Goal: Task Accomplishment & Management: Manage account settings

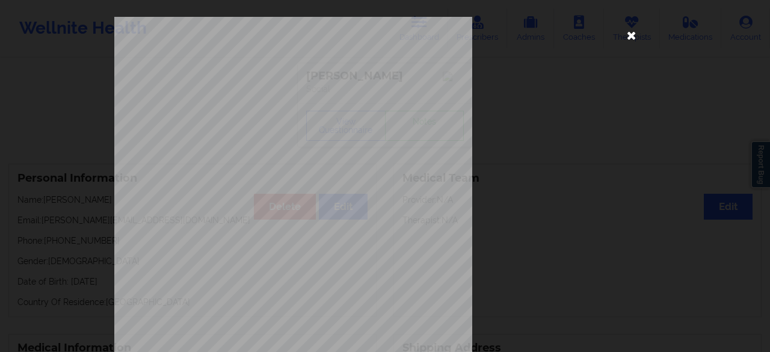
click at [633, 32] on icon at bounding box center [631, 34] width 19 height 19
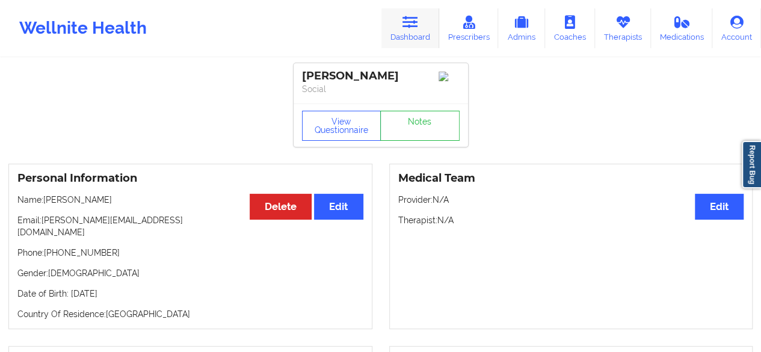
click at [421, 27] on link "Dashboard" at bounding box center [410, 28] width 58 height 40
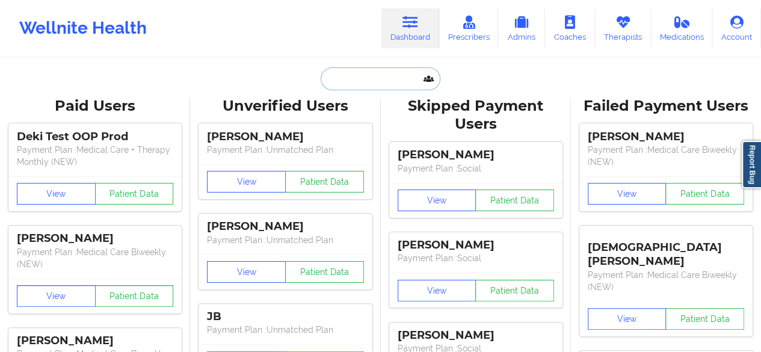
click at [356, 87] on input "text" at bounding box center [380, 78] width 119 height 23
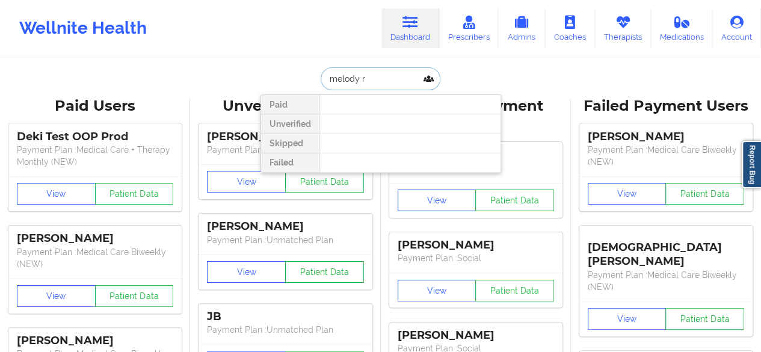
type input "melody"
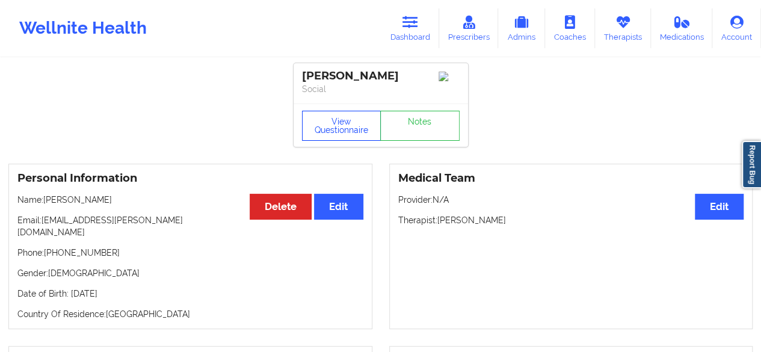
click at [335, 118] on button "View Questionnaire" at bounding box center [341, 126] width 79 height 30
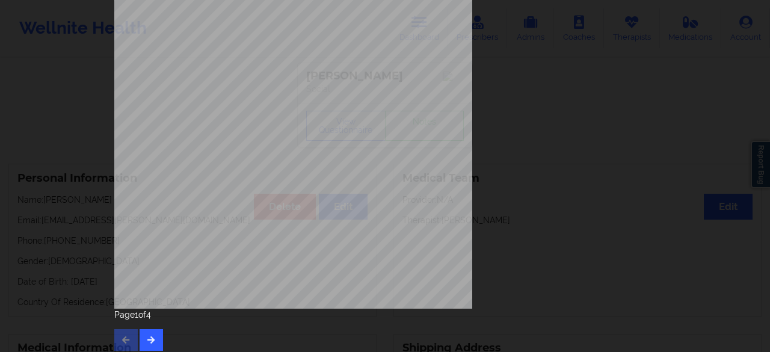
scroll to position [221, 0]
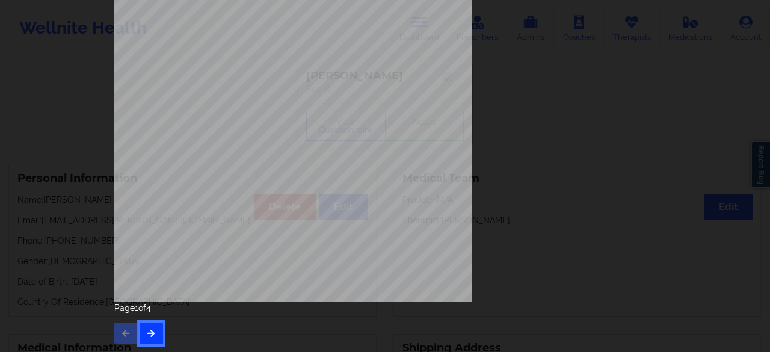
click at [142, 330] on button "button" at bounding box center [151, 333] width 23 height 22
click at [147, 330] on icon "button" at bounding box center [151, 332] width 10 height 7
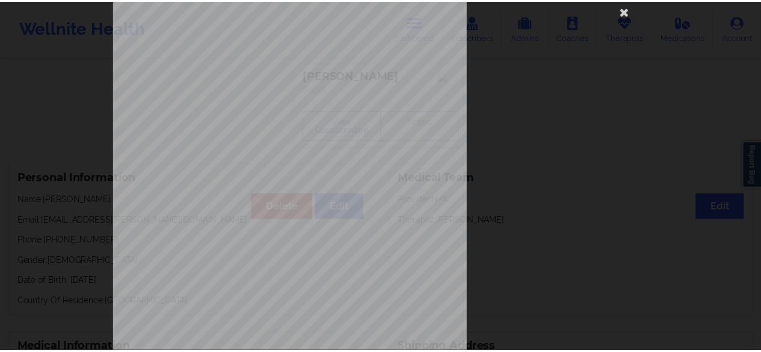
scroll to position [23, 0]
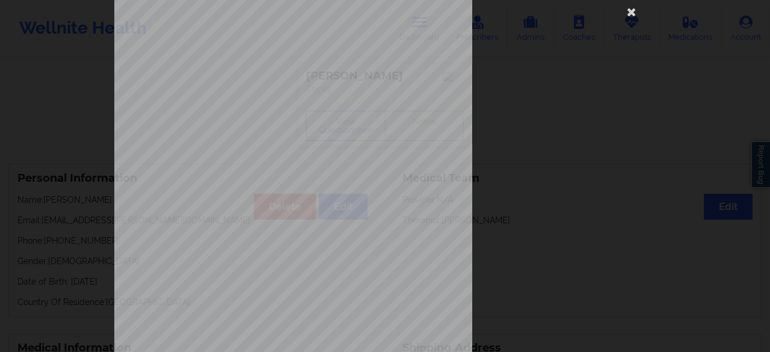
click at [602, 111] on div "commercial Insurance Member ID for patient 11171831600 Insurance company name d…" at bounding box center [384, 246] width 541 height 507
click at [624, 8] on icon at bounding box center [631, 11] width 19 height 19
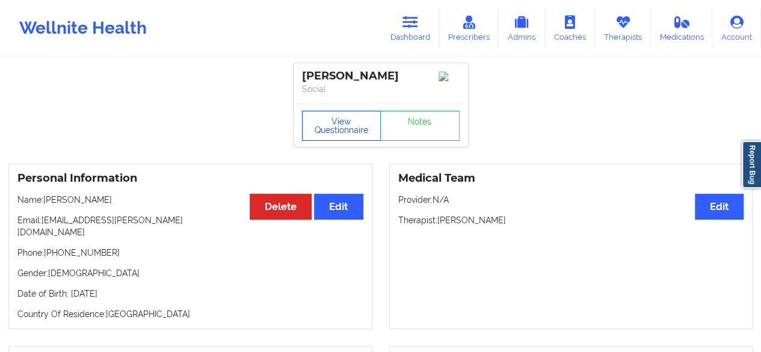
click at [327, 125] on button "View Questionnaire" at bounding box center [341, 126] width 79 height 30
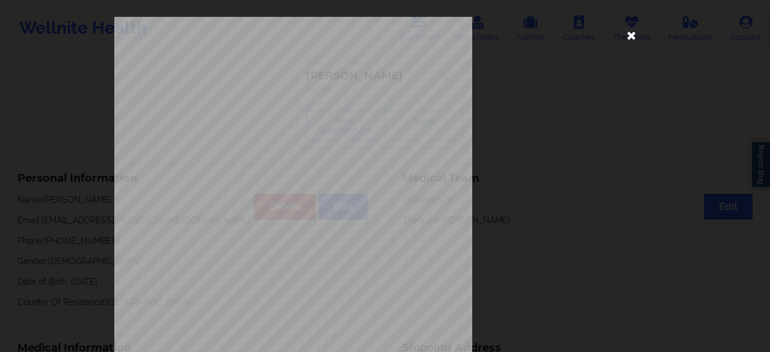
click at [628, 35] on icon at bounding box center [631, 34] width 19 height 19
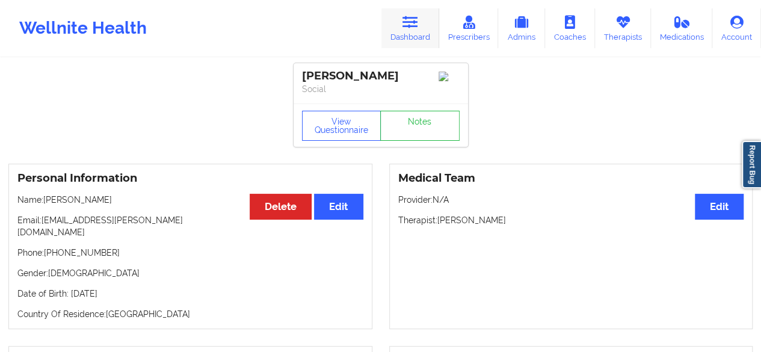
click at [407, 28] on icon at bounding box center [410, 22] width 16 height 13
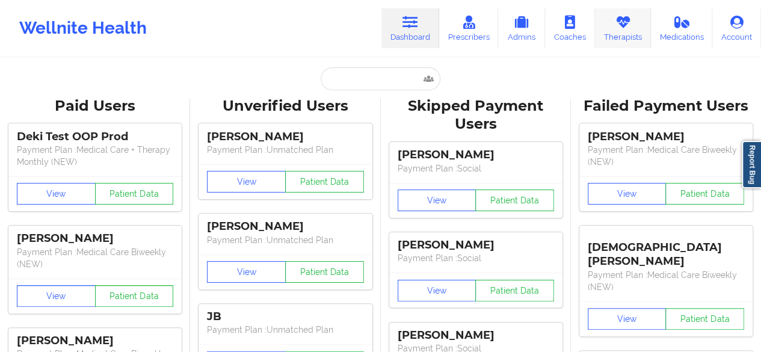
click at [611, 38] on link "Therapists" at bounding box center [623, 28] width 56 height 40
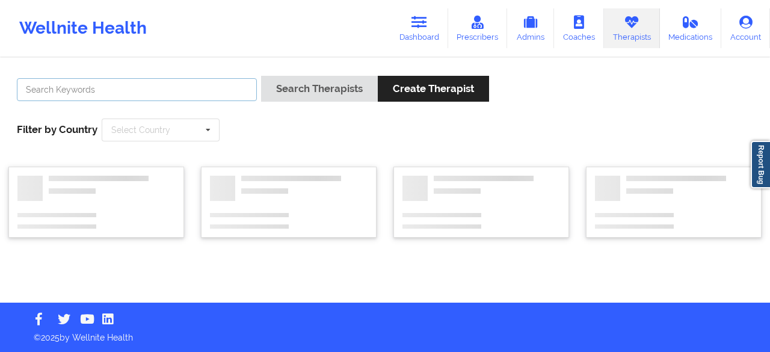
click at [113, 92] on input "text" at bounding box center [137, 89] width 240 height 23
paste input "[PERSON_NAME]"
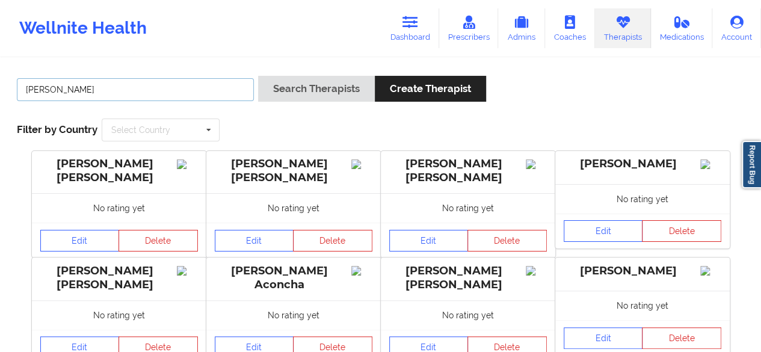
type input "[PERSON_NAME]"
click at [258, 76] on button "Search Therapists" at bounding box center [316, 89] width 117 height 26
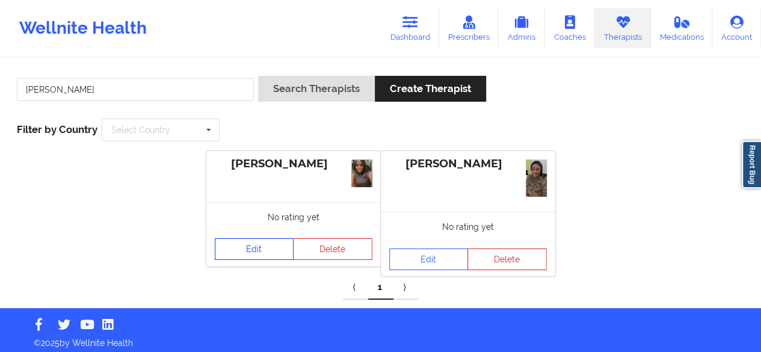
click at [254, 249] on link "Edit" at bounding box center [254, 249] width 79 height 22
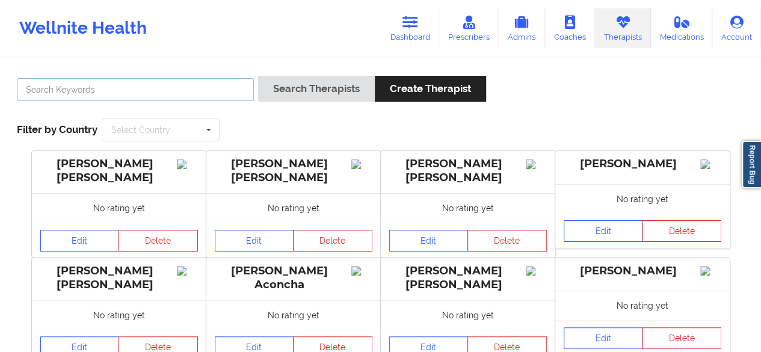
click at [193, 90] on input "text" at bounding box center [135, 89] width 237 height 23
type input "[PERSON_NAME]"
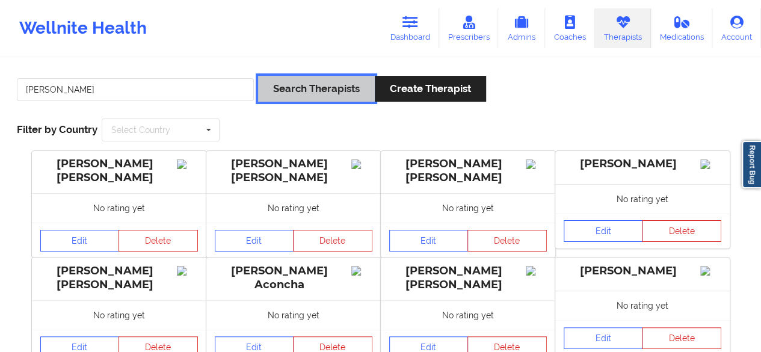
click at [331, 82] on button "Search Therapists" at bounding box center [316, 89] width 117 height 26
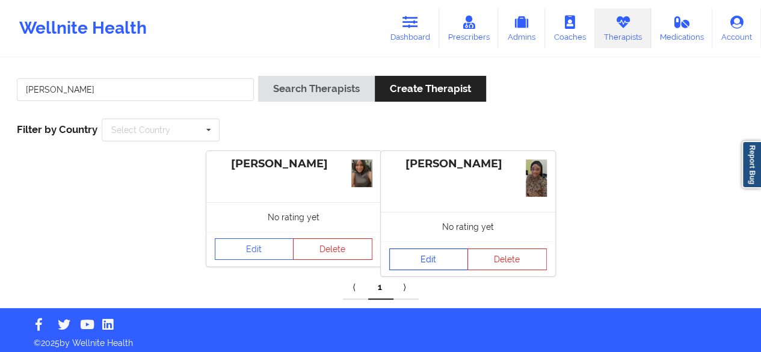
click at [430, 267] on link "Edit" at bounding box center [428, 259] width 79 height 22
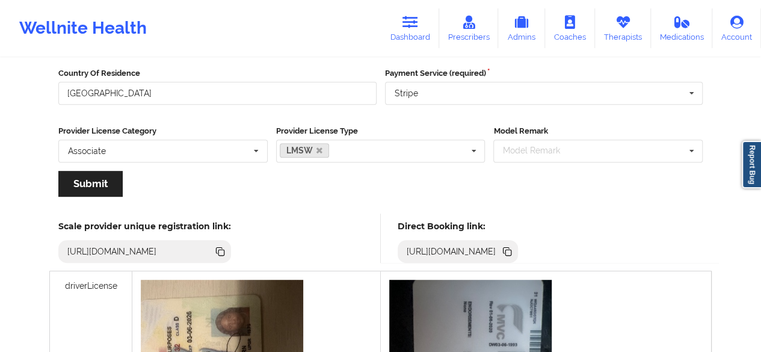
scroll to position [152, 0]
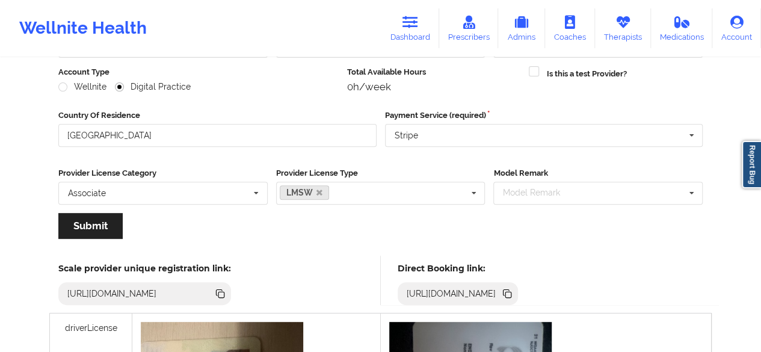
click at [514, 289] on icon at bounding box center [507, 293] width 13 height 13
copy div
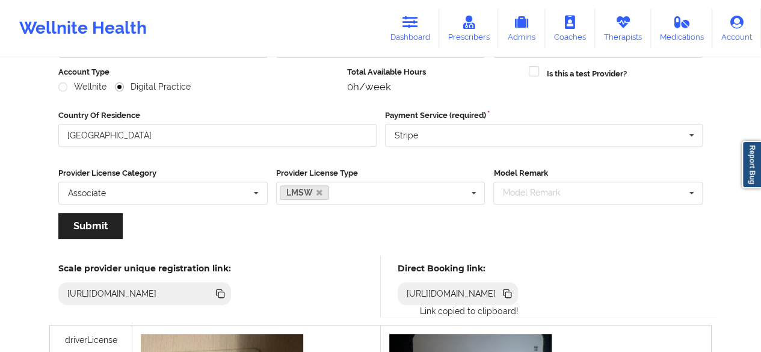
click at [510, 289] on icon at bounding box center [507, 292] width 6 height 6
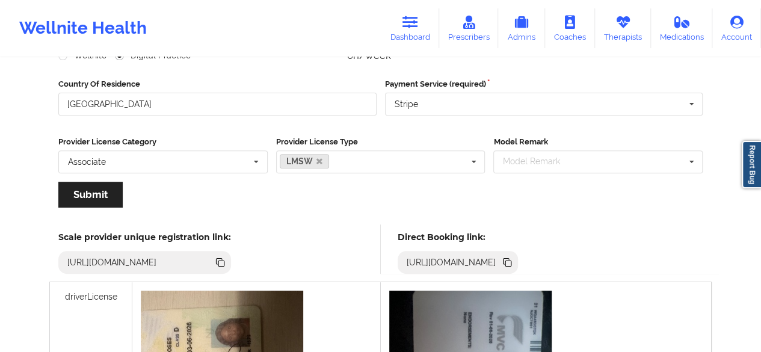
scroll to position [199, 0]
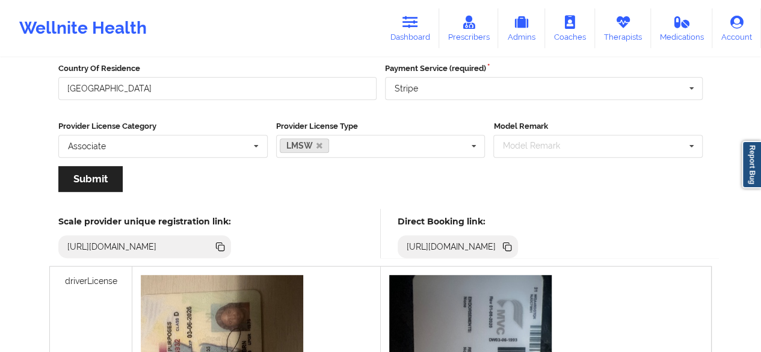
click at [511, 245] on icon at bounding box center [508, 248] width 6 height 6
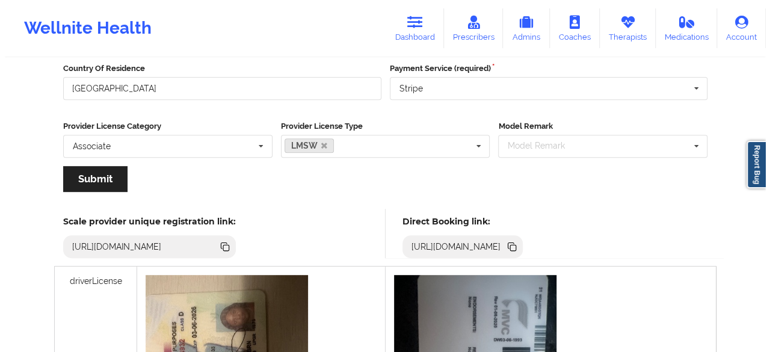
scroll to position [0, 0]
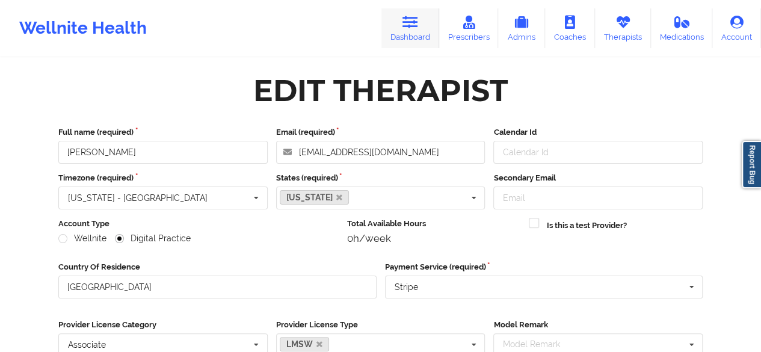
click at [430, 44] on link "Dashboard" at bounding box center [410, 28] width 58 height 40
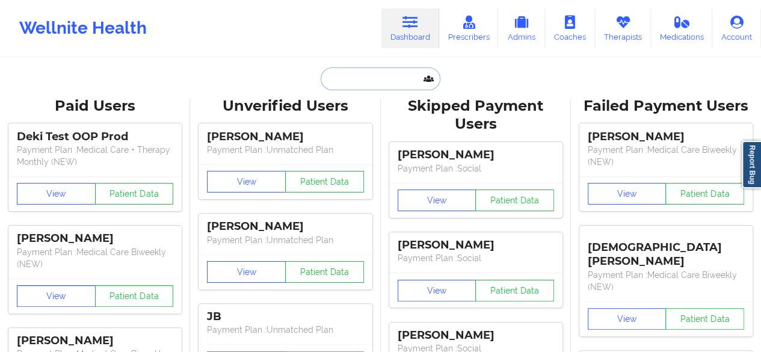
click at [349, 73] on input "text" at bounding box center [380, 78] width 119 height 23
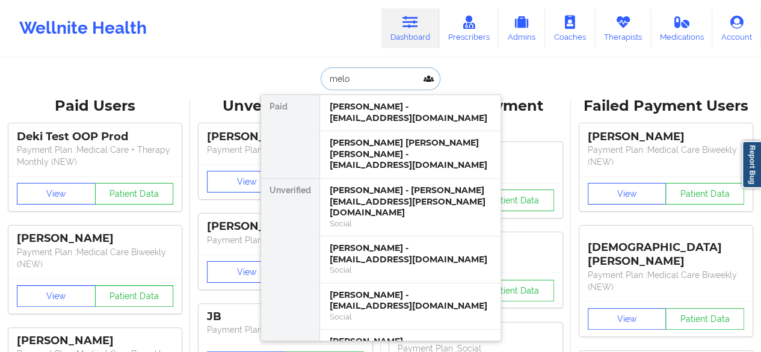
type input "melod"
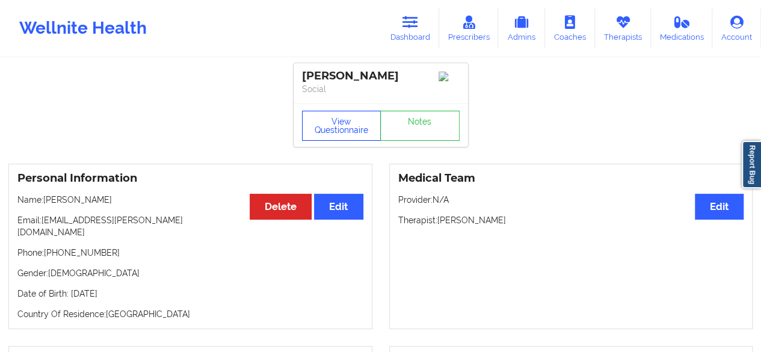
click at [342, 132] on button "View Questionnaire" at bounding box center [341, 126] width 79 height 30
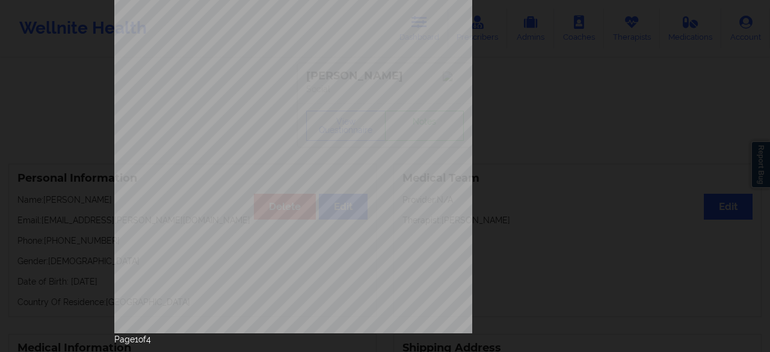
scroll to position [221, 0]
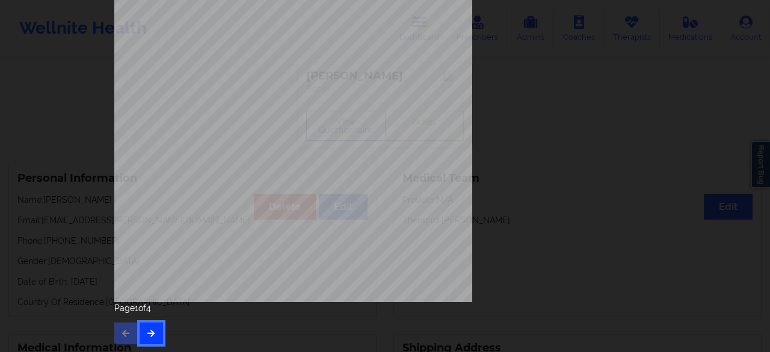
click at [158, 328] on button "button" at bounding box center [151, 333] width 23 height 22
click at [155, 328] on button "button" at bounding box center [151, 333] width 23 height 22
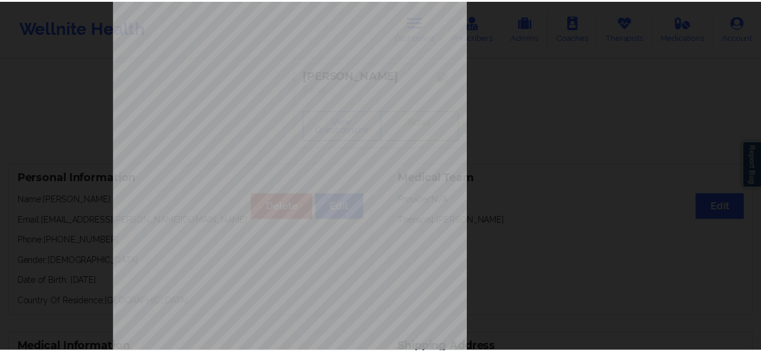
scroll to position [0, 0]
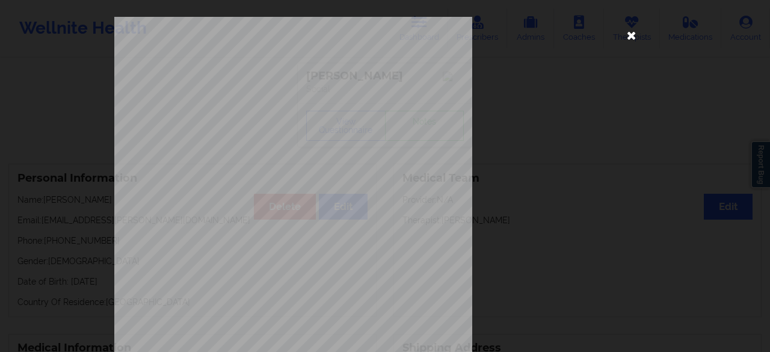
click at [632, 29] on icon at bounding box center [631, 34] width 19 height 19
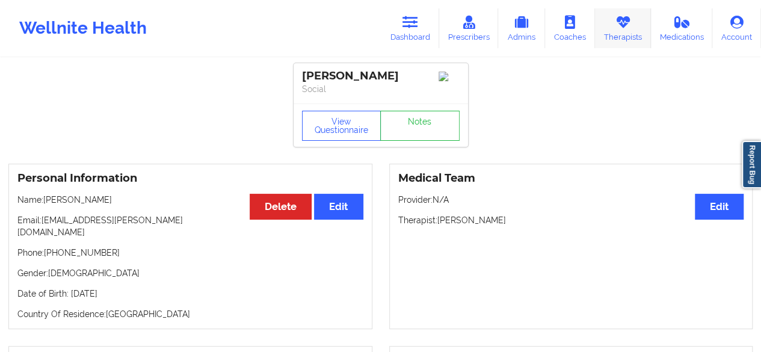
click at [632, 29] on link "Therapists" at bounding box center [623, 28] width 56 height 40
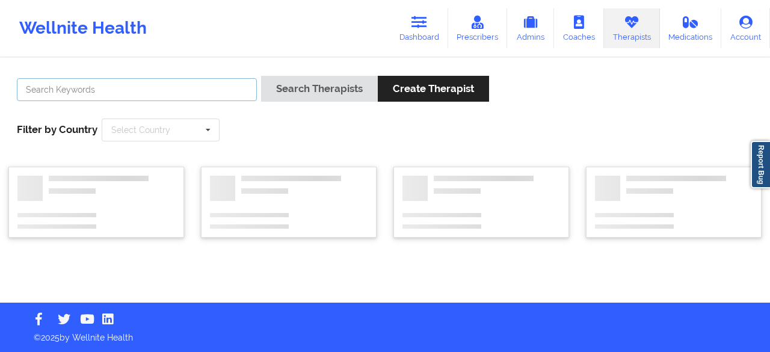
click at [172, 97] on input "text" at bounding box center [137, 89] width 240 height 23
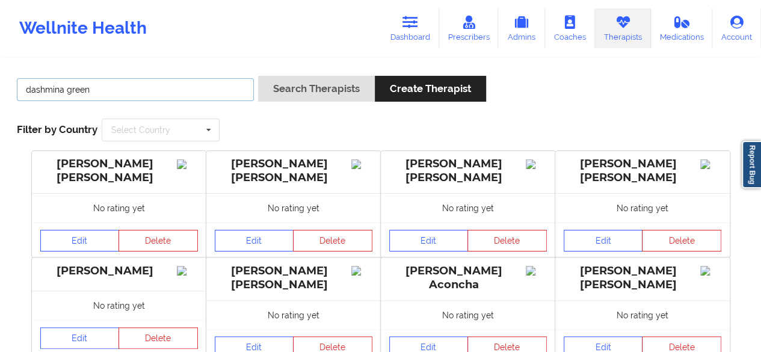
click at [258, 76] on button "Search Therapists" at bounding box center [316, 89] width 117 height 26
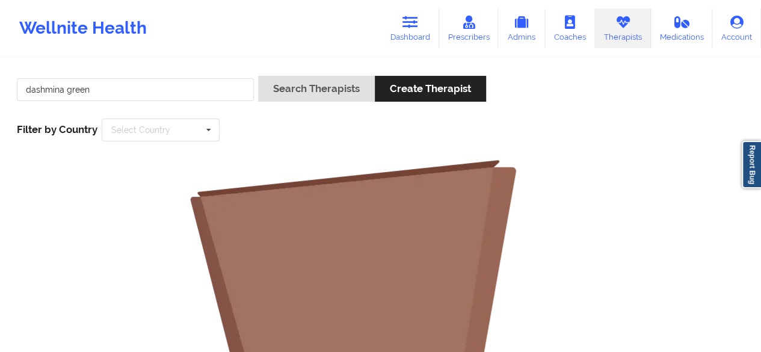
drag, startPoint x: 128, startPoint y: 108, endPoint x: 135, endPoint y: 94, distance: 15.1
click at [135, 94] on div "dashmina green" at bounding box center [135, 93] width 245 height 34
click at [135, 94] on input "dashmina green" at bounding box center [135, 89] width 237 height 23
type input "dash"
click at [258, 76] on button "Search Therapists" at bounding box center [316, 89] width 117 height 26
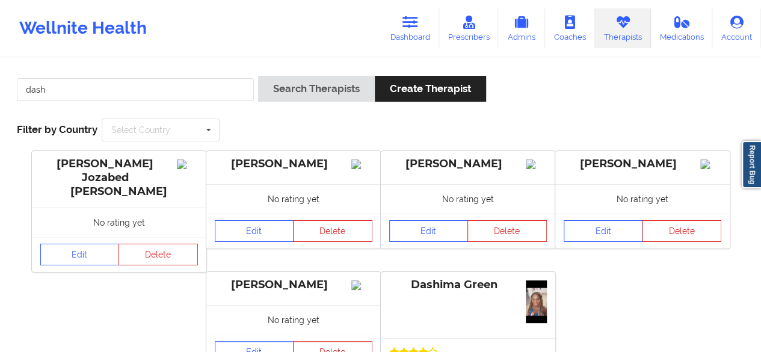
click at [464, 272] on div "Dashima Green" at bounding box center [468, 305] width 174 height 67
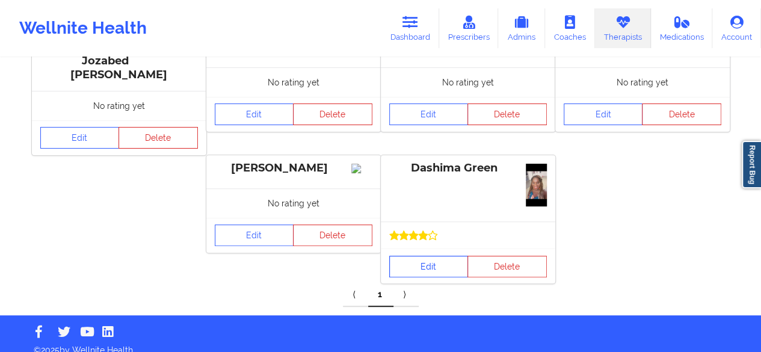
click at [408, 256] on link "Edit" at bounding box center [428, 267] width 79 height 22
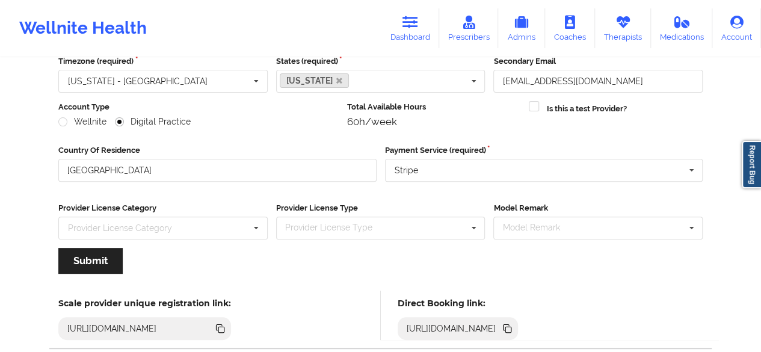
scroll to position [187, 0]
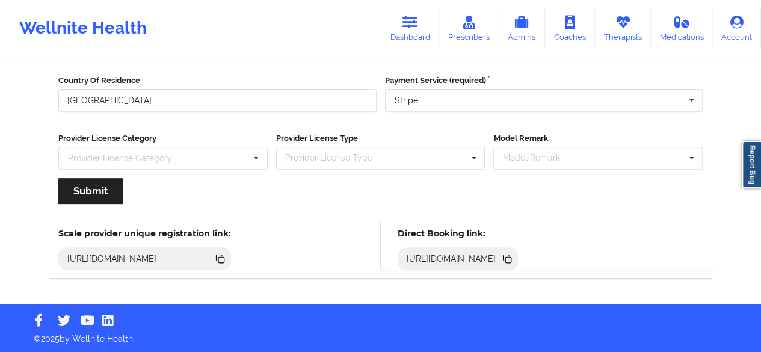
click at [511, 261] on icon at bounding box center [508, 260] width 6 height 6
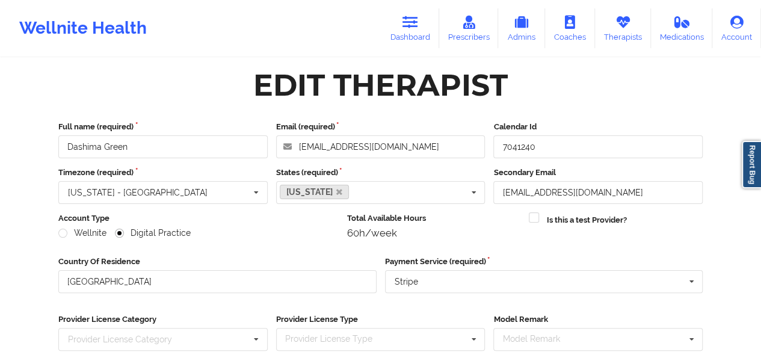
scroll to position [0, 0]
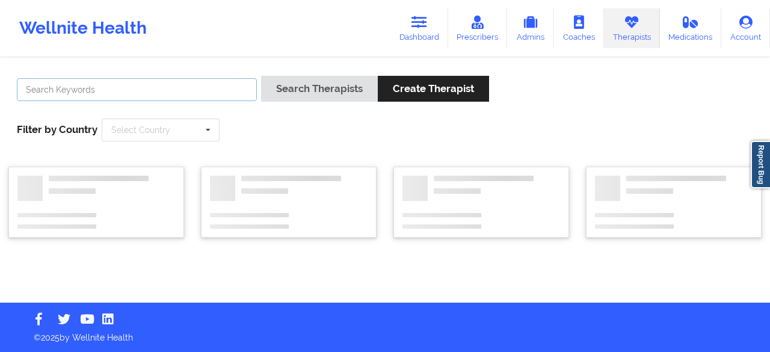
click at [170, 85] on input "text" at bounding box center [137, 89] width 240 height 23
paste input "[PERSON_NAME]"
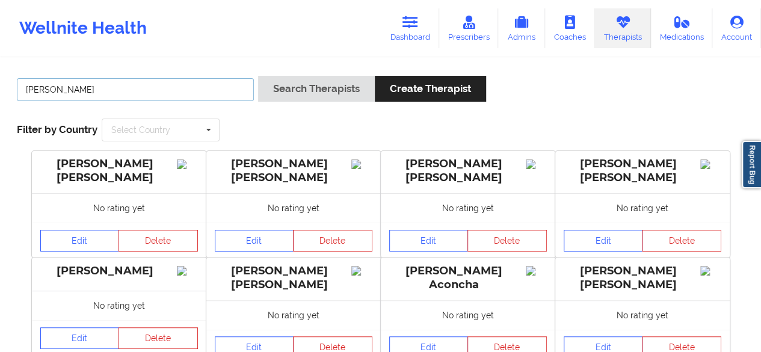
click at [258, 76] on button "Search Therapists" at bounding box center [316, 89] width 117 height 26
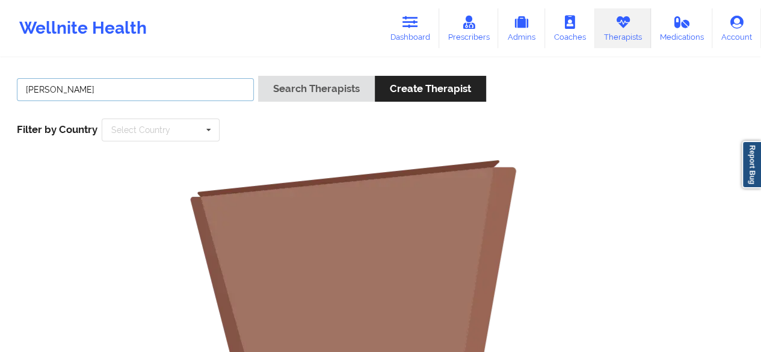
click at [258, 76] on button "Search Therapists" at bounding box center [316, 89] width 117 height 26
click at [136, 92] on input "[PERSON_NAME]" at bounding box center [135, 89] width 237 height 23
type input "[PERSON_NAME]"
click at [258, 76] on button "Search Therapists" at bounding box center [316, 89] width 117 height 26
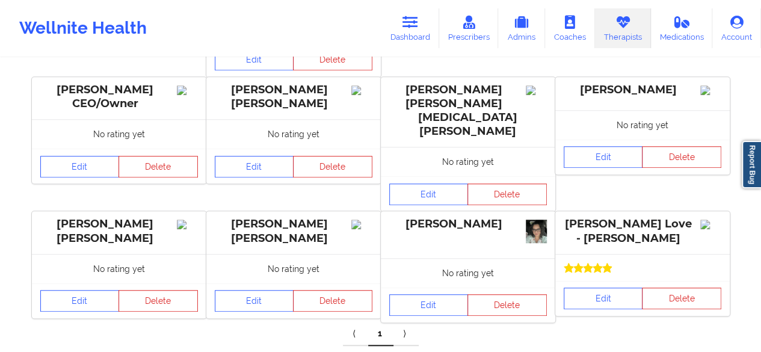
scroll to position [338, 0]
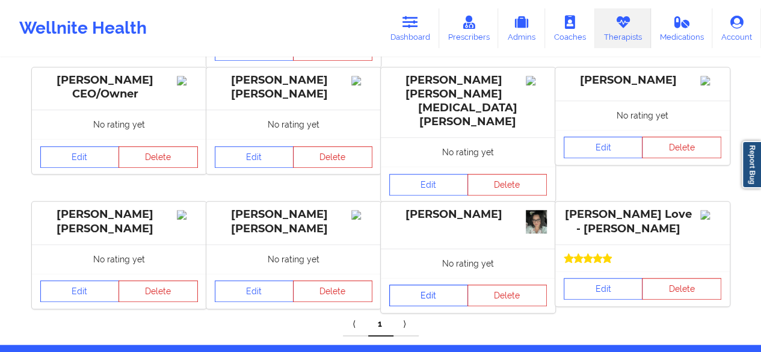
click at [440, 285] on link "Edit" at bounding box center [428, 296] width 79 height 22
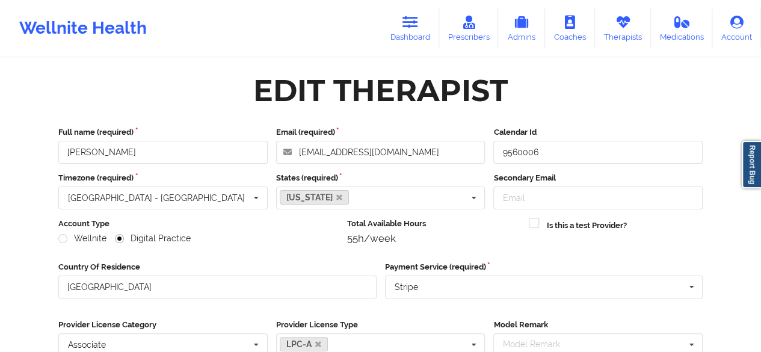
scroll to position [187, 0]
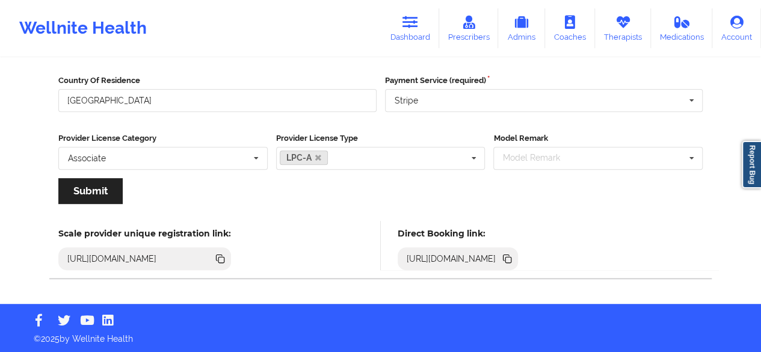
click at [511, 259] on icon at bounding box center [508, 260] width 6 height 6
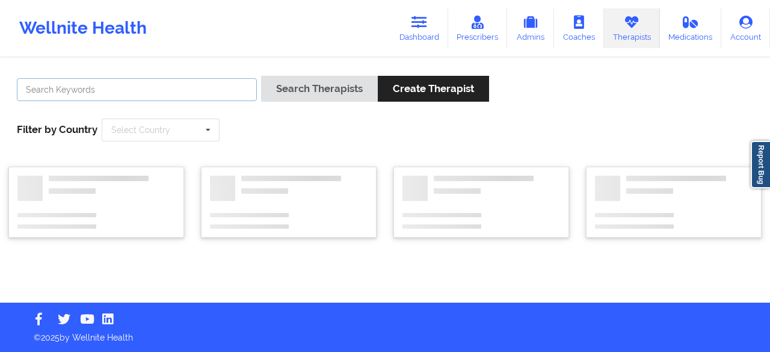
click at [102, 96] on input "text" at bounding box center [137, 89] width 240 height 23
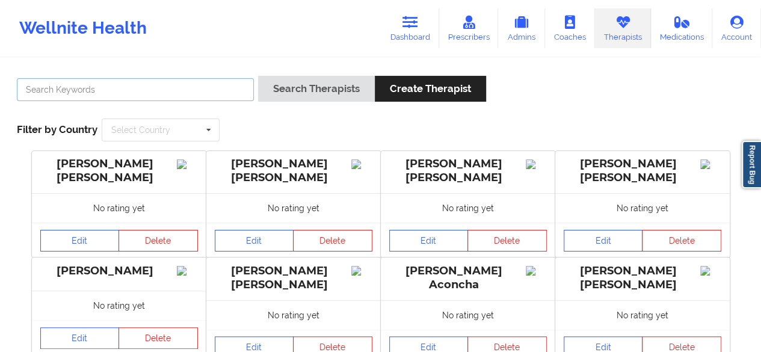
type input "[PERSON_NAME]"
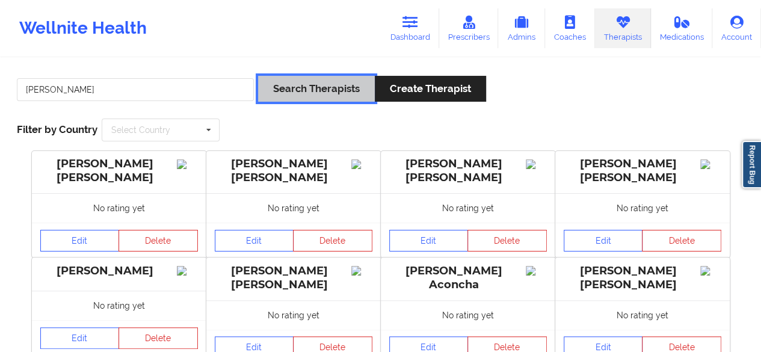
click at [329, 88] on button "Search Therapists" at bounding box center [316, 89] width 117 height 26
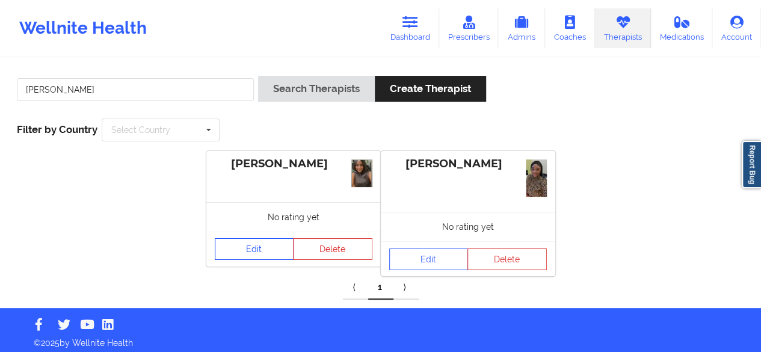
click at [257, 244] on link "Edit" at bounding box center [254, 249] width 79 height 22
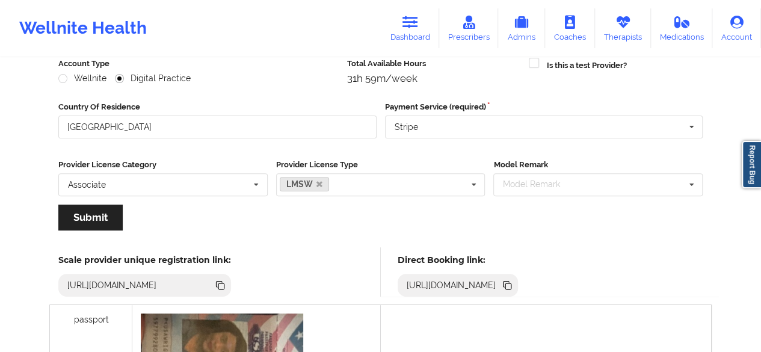
scroll to position [161, 0]
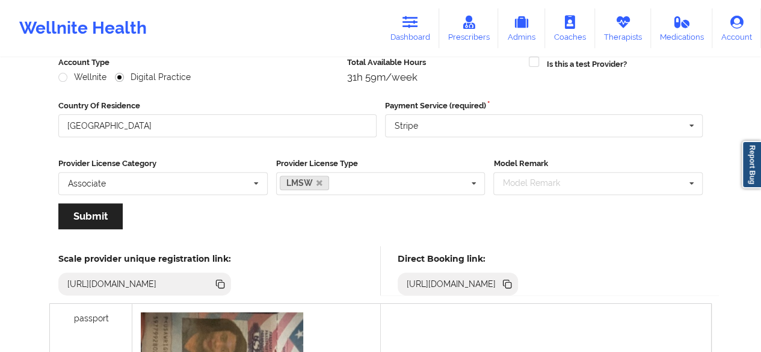
click at [511, 286] on icon at bounding box center [508, 285] width 6 height 6
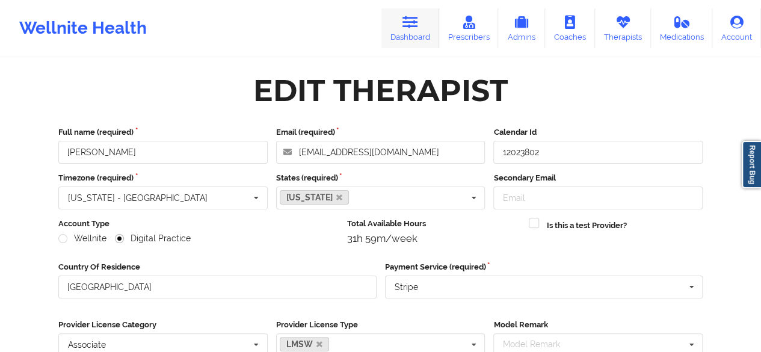
click at [410, 22] on icon at bounding box center [410, 22] width 16 height 13
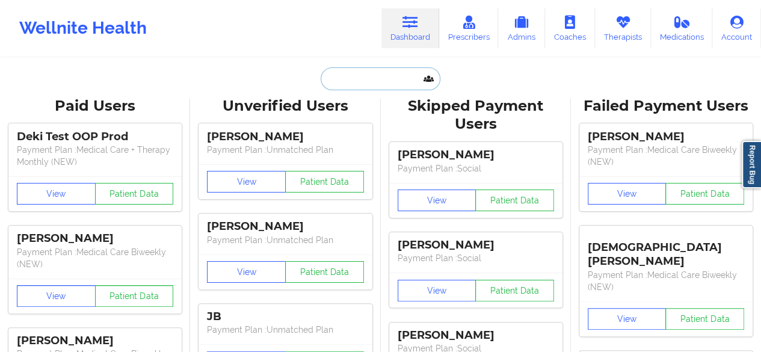
click at [362, 73] on input "text" at bounding box center [380, 78] width 119 height 23
paste input "[PERSON_NAME]"
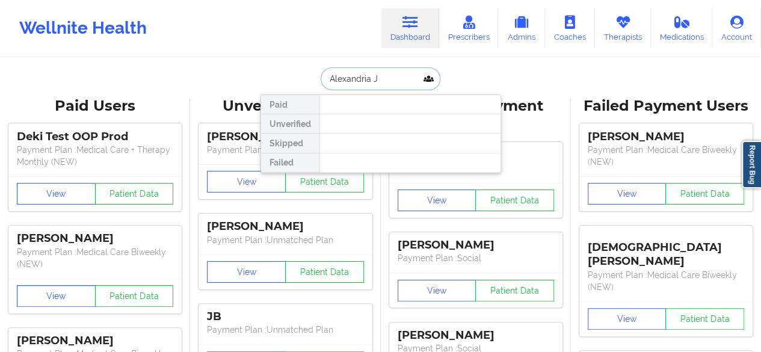
type input "[GEOGRAPHIC_DATA]"
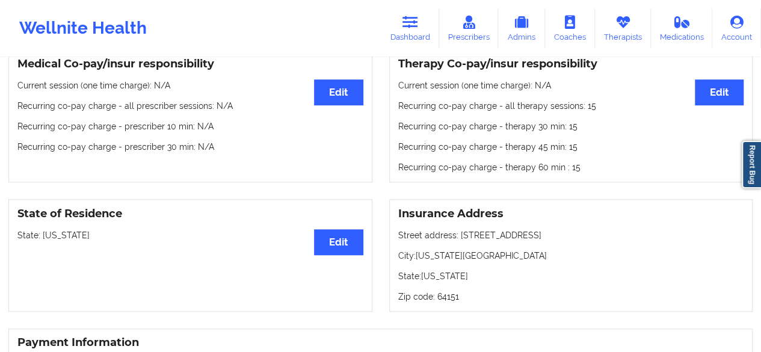
scroll to position [380, 0]
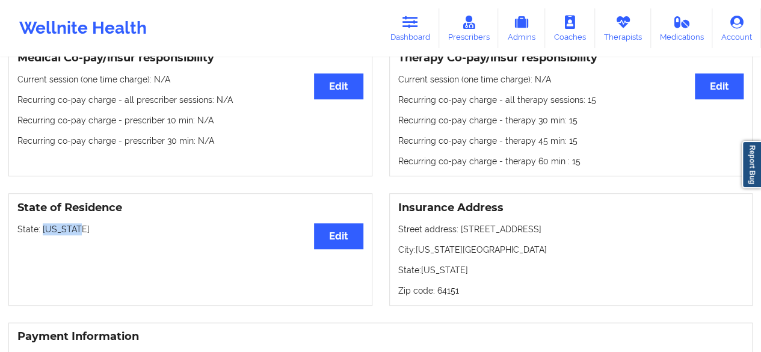
drag, startPoint x: 42, startPoint y: 230, endPoint x: 84, endPoint y: 229, distance: 42.1
click at [84, 229] on p "State: [US_STATE]" at bounding box center [190, 229] width 346 height 12
copy p "[US_STATE]"
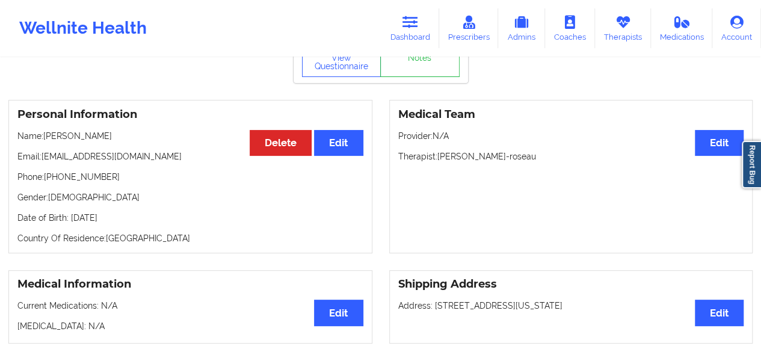
scroll to position [99, 0]
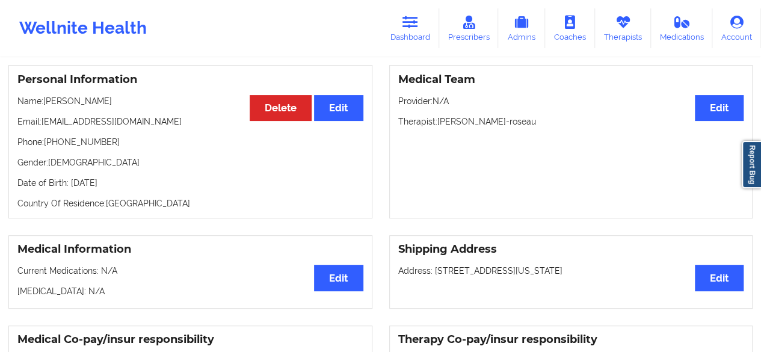
click at [132, 127] on p "Email: [EMAIL_ADDRESS][DOMAIN_NAME]" at bounding box center [190, 122] width 346 height 12
drag, startPoint x: 132, startPoint y: 127, endPoint x: 45, endPoint y: 123, distance: 87.9
click at [45, 123] on p "Email: [EMAIL_ADDRESS][DOMAIN_NAME]" at bounding box center [190, 122] width 346 height 12
copy p "[EMAIL_ADDRESS][DOMAIN_NAME]"
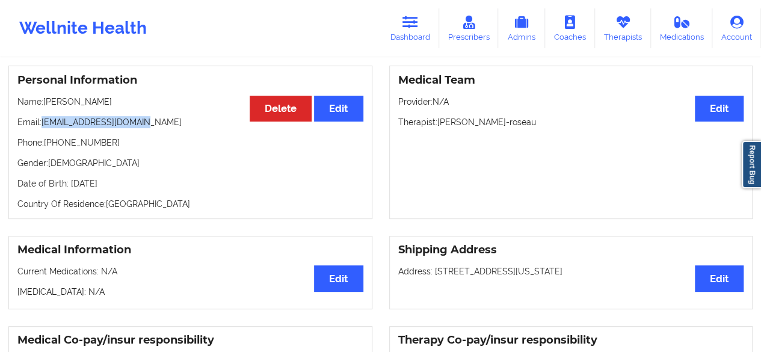
scroll to position [0, 0]
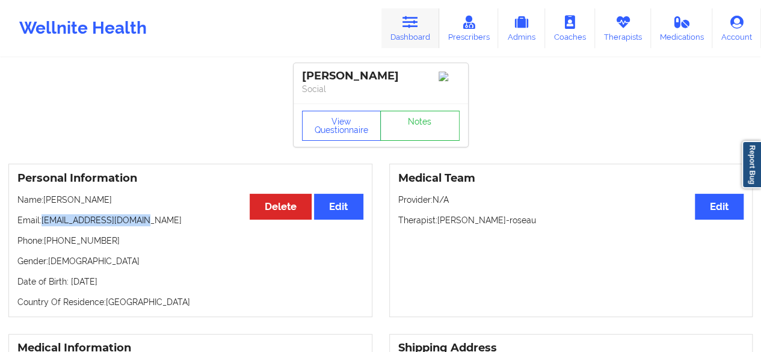
click at [413, 23] on icon at bounding box center [410, 22] width 16 height 13
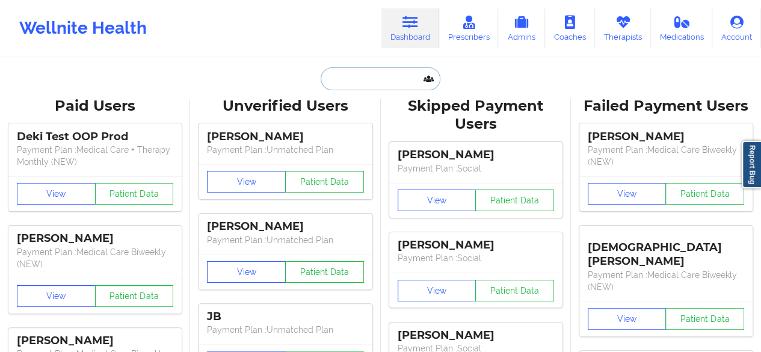
click at [369, 83] on input "text" at bounding box center [380, 78] width 119 height 23
paste input "[EMAIL_ADDRESS][DOMAIN_NAME]"
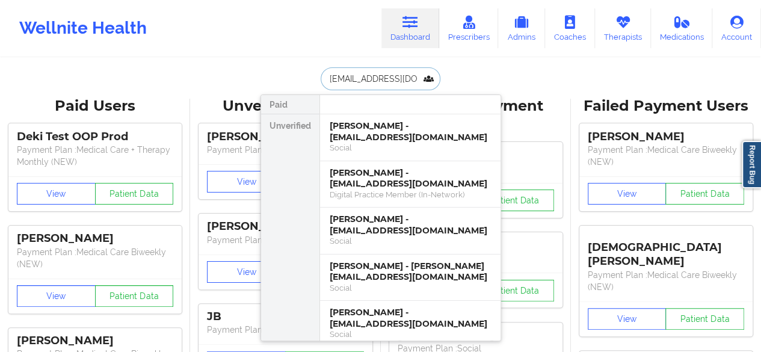
type input "[EMAIL_ADDRESS][DOMAIN_NAME]"
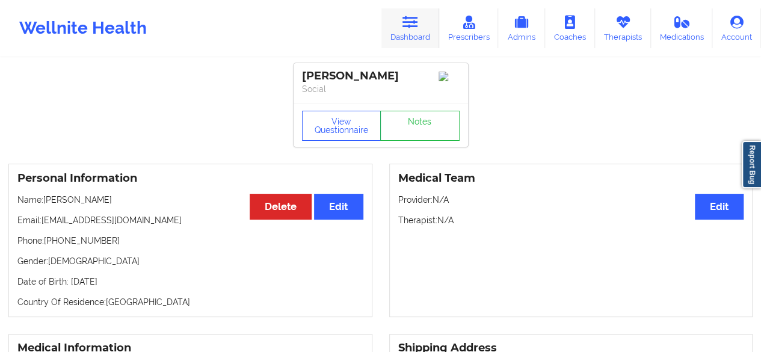
click at [421, 23] on link "Dashboard" at bounding box center [410, 28] width 58 height 40
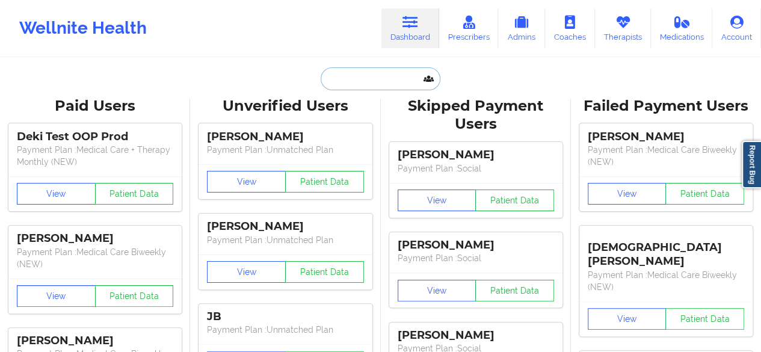
click at [388, 79] on input "text" at bounding box center [380, 78] width 119 height 23
paste input "[EMAIL_ADDRESS][DOMAIN_NAME]"
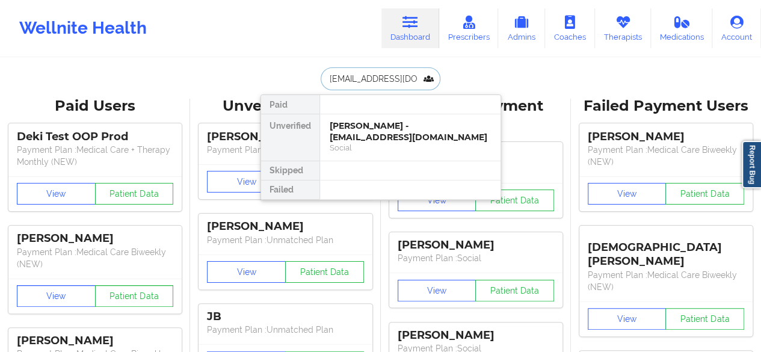
scroll to position [0, 30]
type input "[EMAIL_ADDRESS][DOMAIN_NAME]"
click at [392, 165] on div at bounding box center [409, 170] width 181 height 19
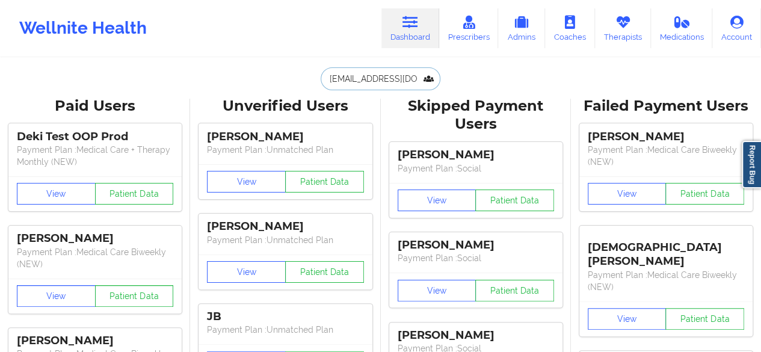
click at [400, 87] on input "[EMAIL_ADDRESS][DOMAIN_NAME]" at bounding box center [380, 78] width 119 height 23
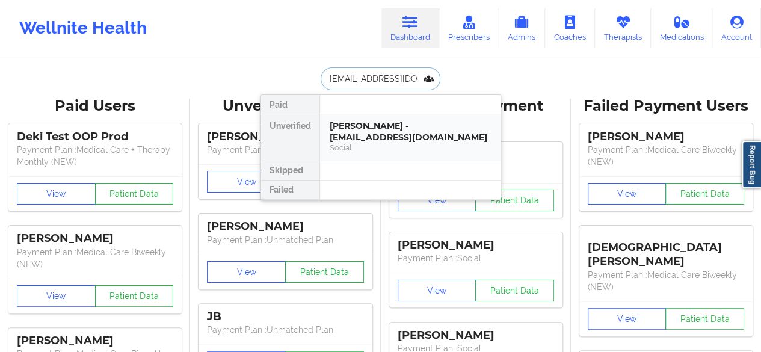
click at [375, 132] on div "[PERSON_NAME] - [EMAIL_ADDRESS][DOMAIN_NAME]" at bounding box center [410, 131] width 161 height 22
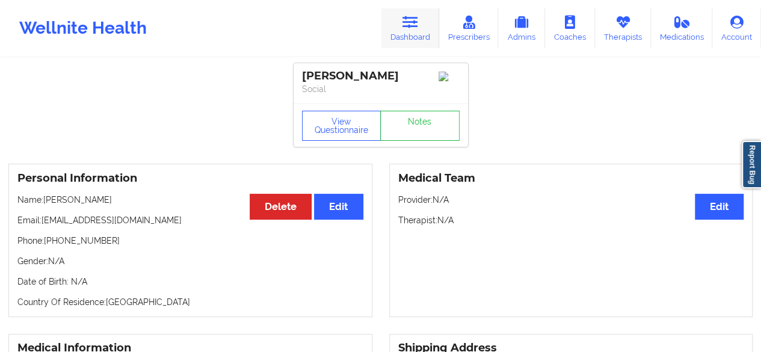
click at [413, 31] on link "Dashboard" at bounding box center [410, 28] width 58 height 40
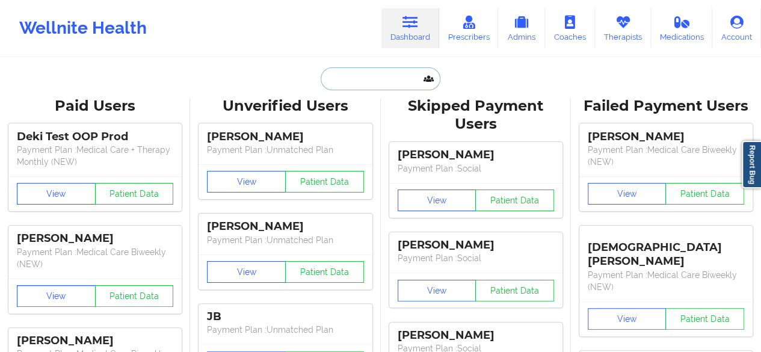
click at [379, 87] on input "text" at bounding box center [380, 78] width 119 height 23
paste input "[PERSON_NAME] [PERSON_NAME]"
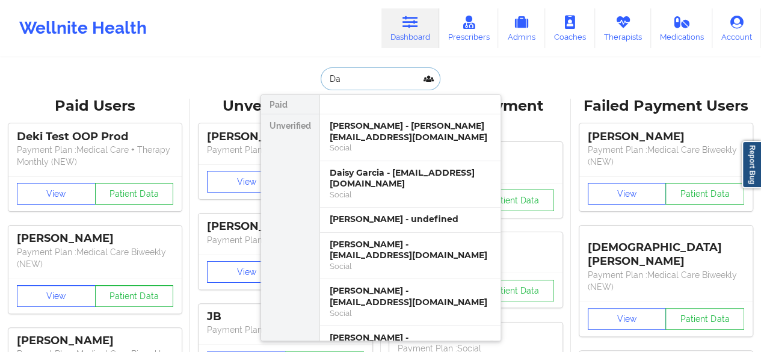
type input "D"
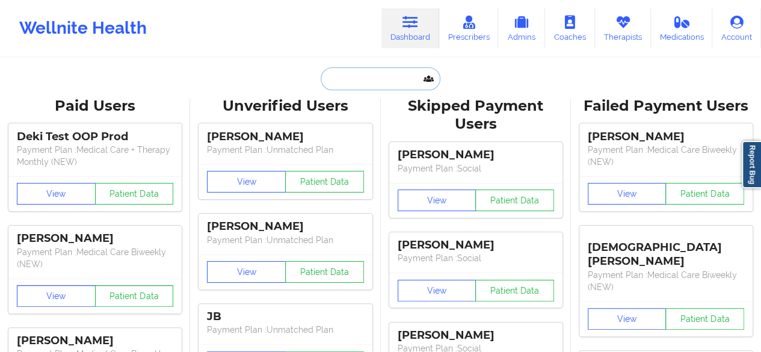
paste input "[PERSON_NAME]"
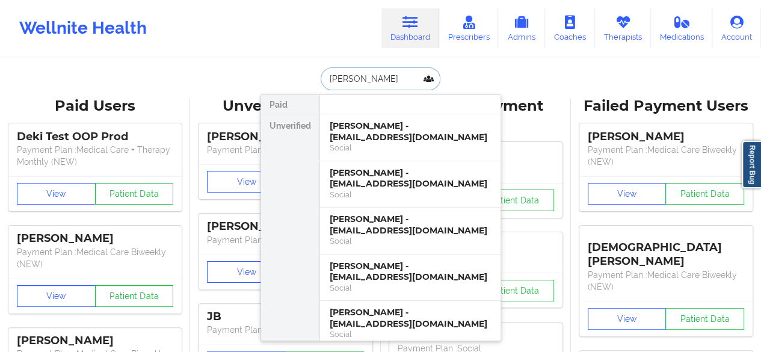
type input "[PERSON_NAME]"
